Goal: Navigation & Orientation: Find specific page/section

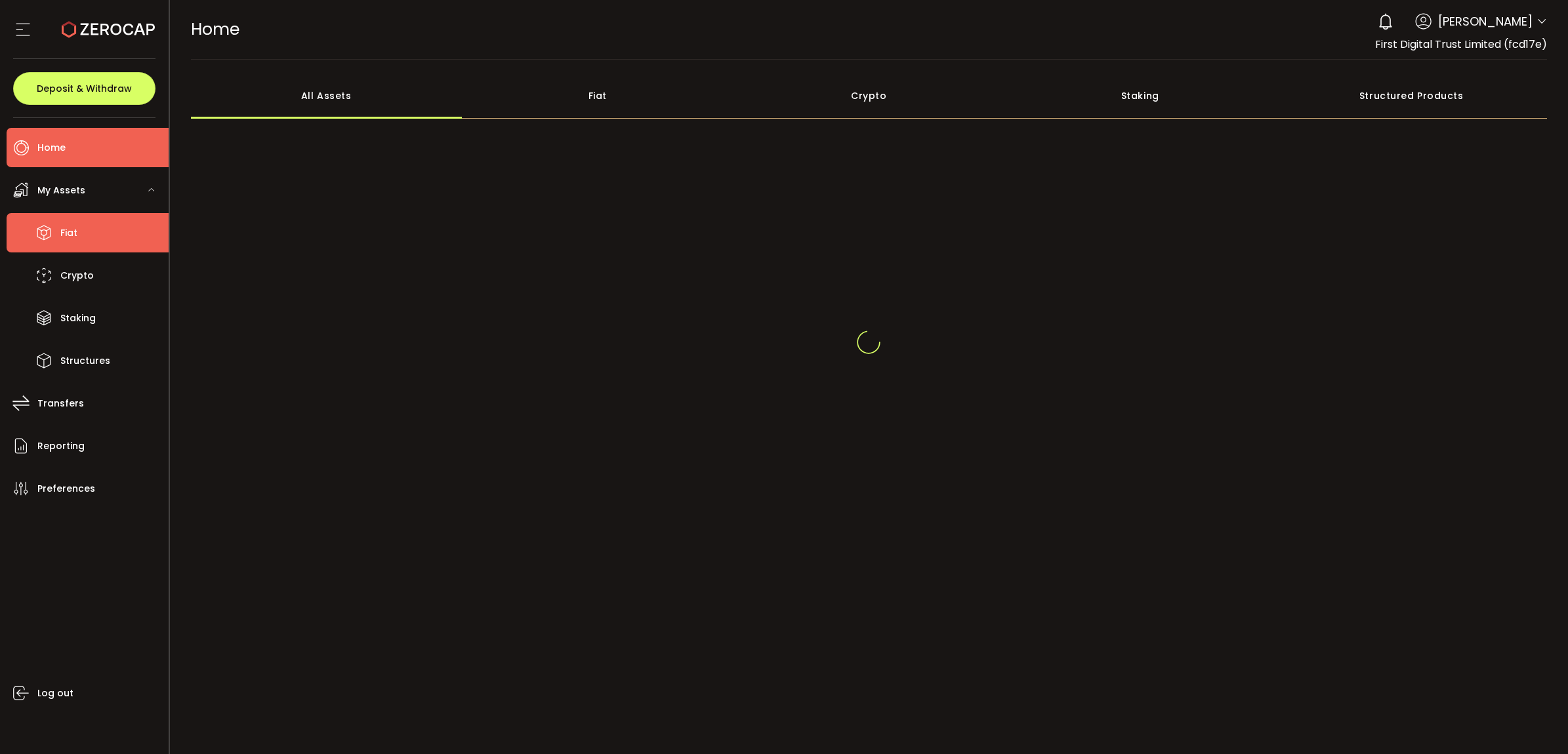
click at [87, 228] on li "Fiat" at bounding box center [87, 233] width 162 height 39
